Goal: Task Accomplishment & Management: Use online tool/utility

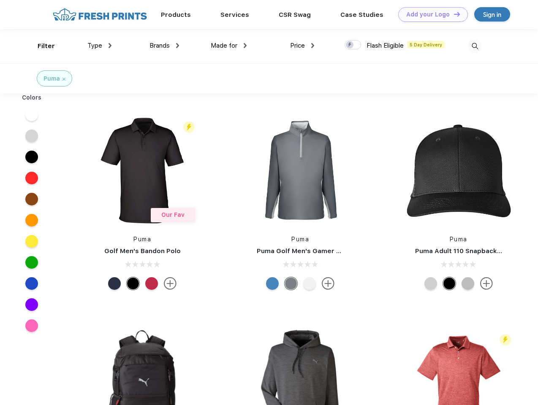
click at [430, 14] on link "Add your Logo Design Tool" at bounding box center [433, 14] width 70 height 15
click at [0, 0] on div "Design Tool" at bounding box center [0, 0] width 0 height 0
click at [453, 14] on link "Add your Logo Design Tool" at bounding box center [433, 14] width 70 height 15
click at [41, 46] on div "Filter" at bounding box center [46, 46] width 17 height 10
click at [100, 46] on span "Type" at bounding box center [94, 46] width 15 height 8
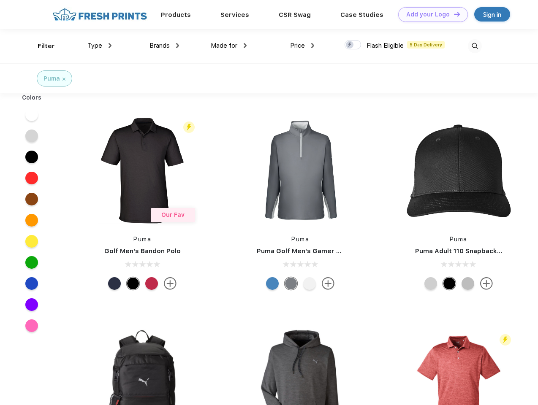
click at [164, 46] on span "Brands" at bounding box center [159, 46] width 20 height 8
click at [229, 46] on span "Made for" at bounding box center [224, 46] width 27 height 8
click at [302, 46] on span "Price" at bounding box center [297, 46] width 15 height 8
click at [353, 45] on div at bounding box center [353, 44] width 16 height 9
click at [350, 45] on input "checkbox" at bounding box center [347, 42] width 5 height 5
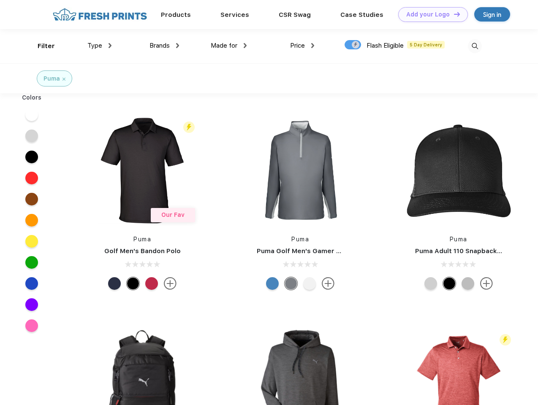
click at [475, 46] on img at bounding box center [475, 46] width 14 height 14
